Goal: Navigation & Orientation: Go to known website

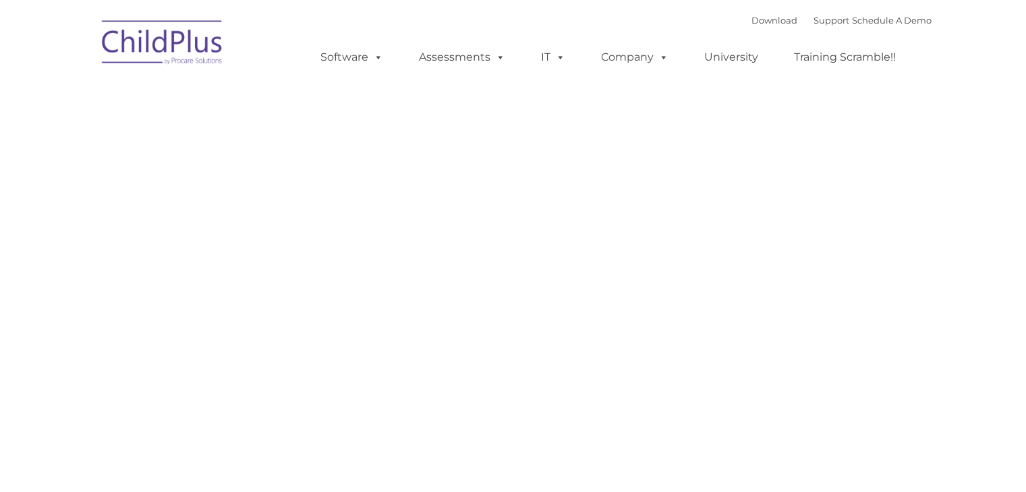
type input ""
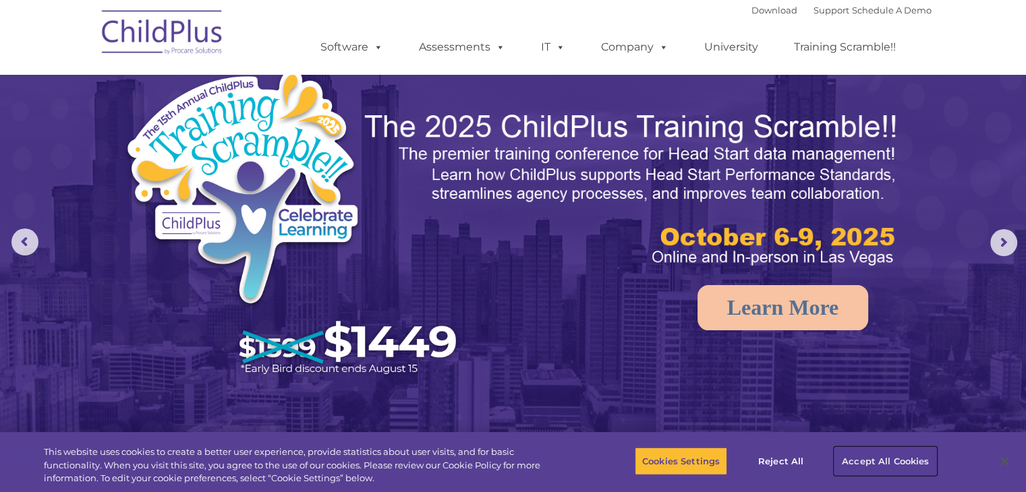
click at [873, 459] on button "Accept All Cookies" at bounding box center [885, 461] width 102 height 28
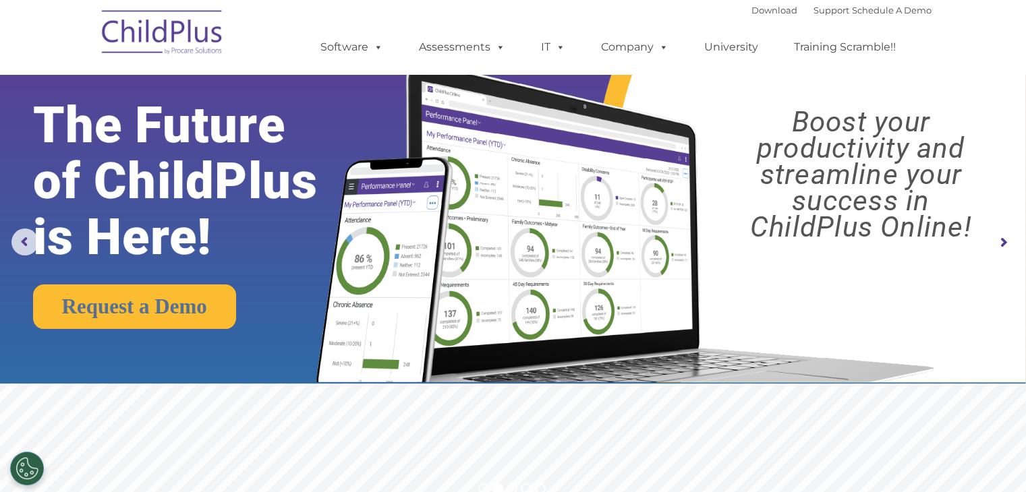
click at [139, 27] on img at bounding box center [162, 34] width 135 height 67
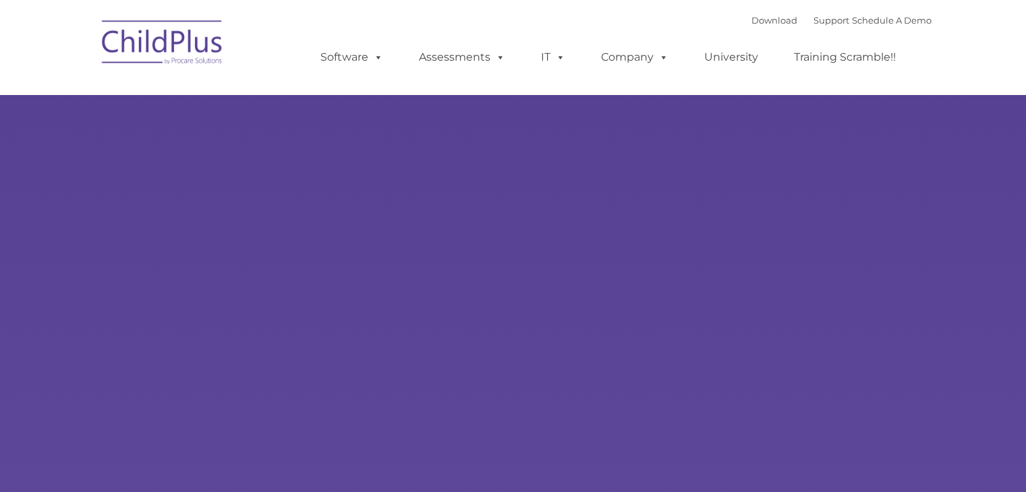
type input ""
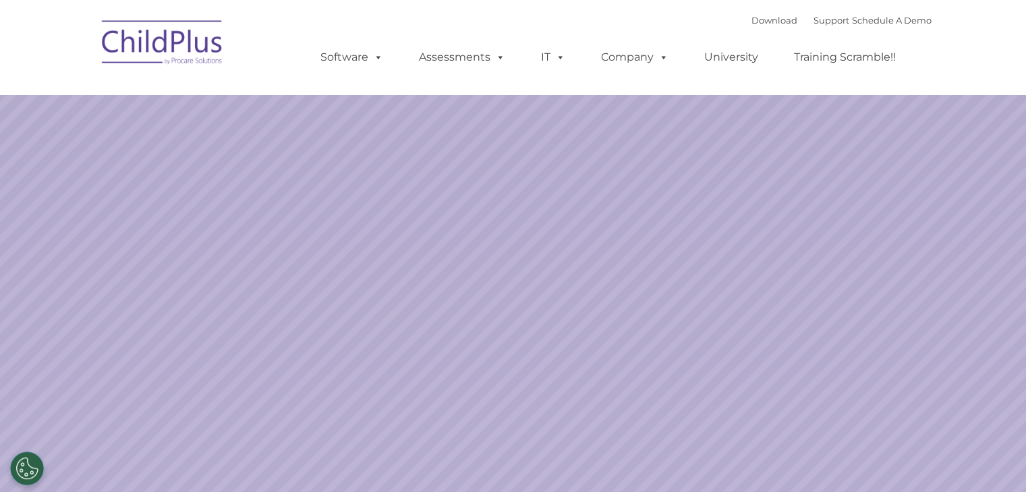
select select "MEDIUM"
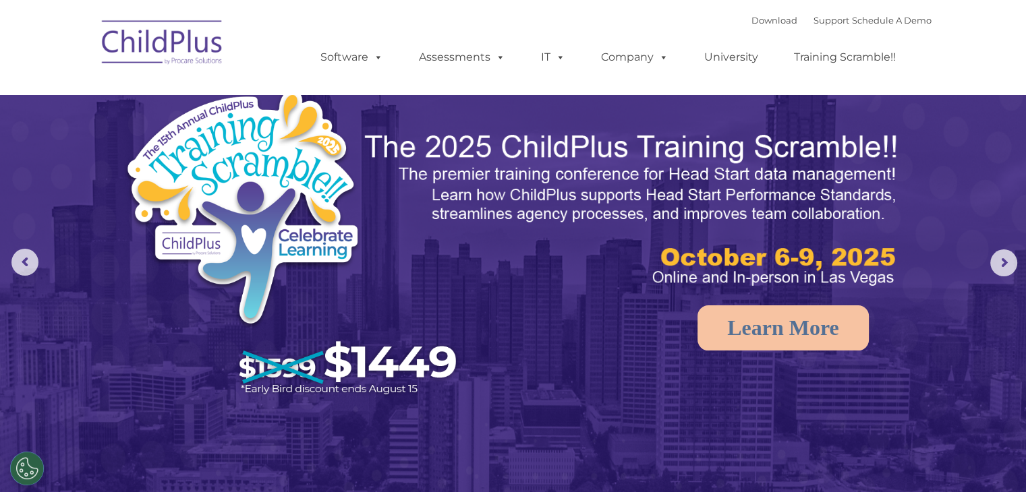
drag, startPoint x: 931, startPoint y: 1, endPoint x: 969, endPoint y: 110, distance: 115.0
click at [1003, 256] on rs-arrow at bounding box center [1003, 263] width 27 height 27
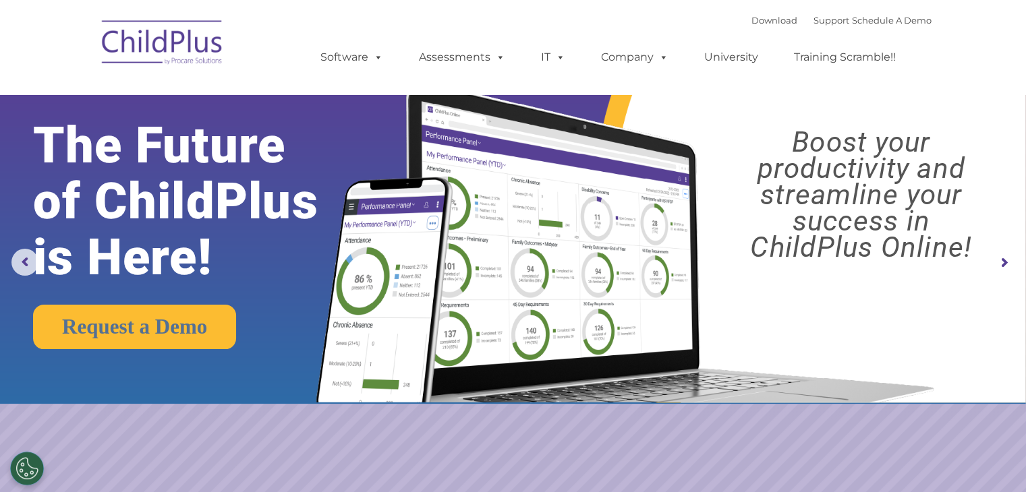
click at [1003, 256] on rs-arrow at bounding box center [1003, 263] width 27 height 27
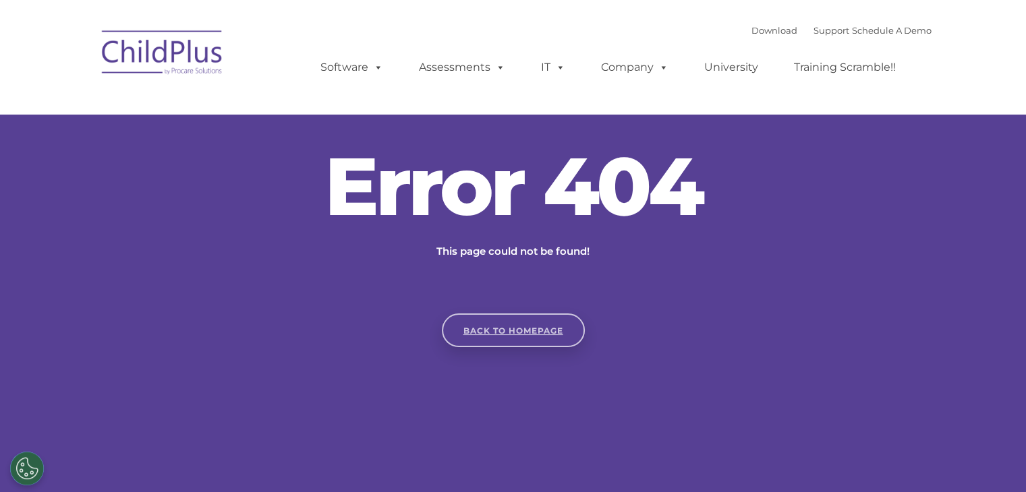
click at [479, 329] on link "Back to homepage" at bounding box center [513, 331] width 143 height 34
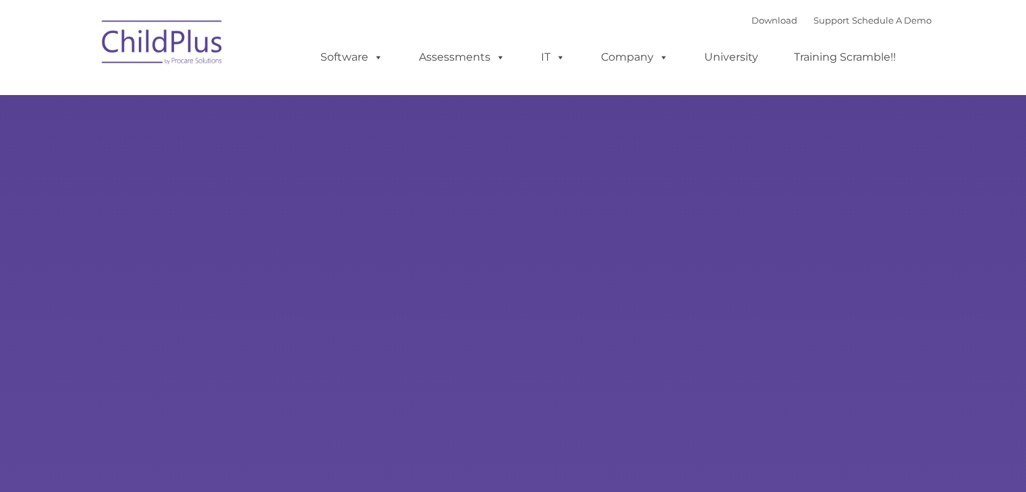
type input ""
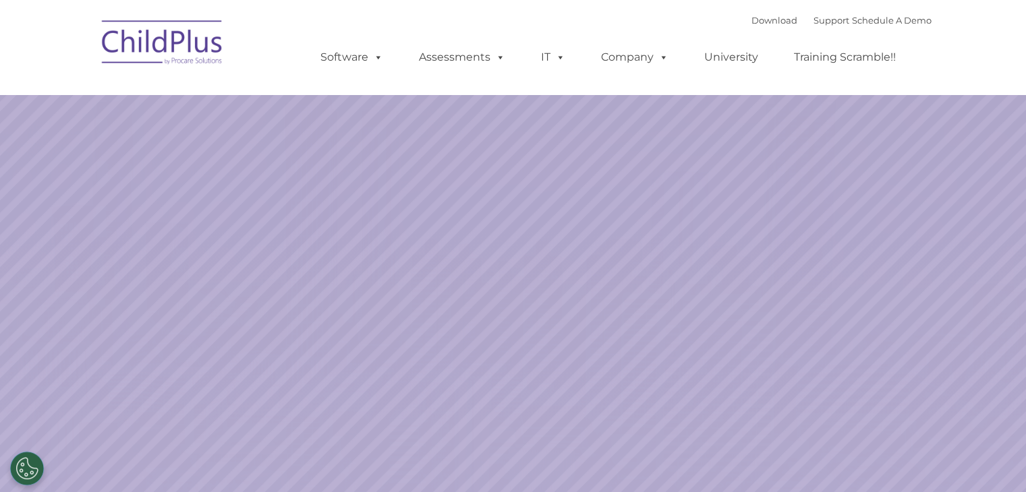
select select "MEDIUM"
